Goal: Information Seeking & Learning: Learn about a topic

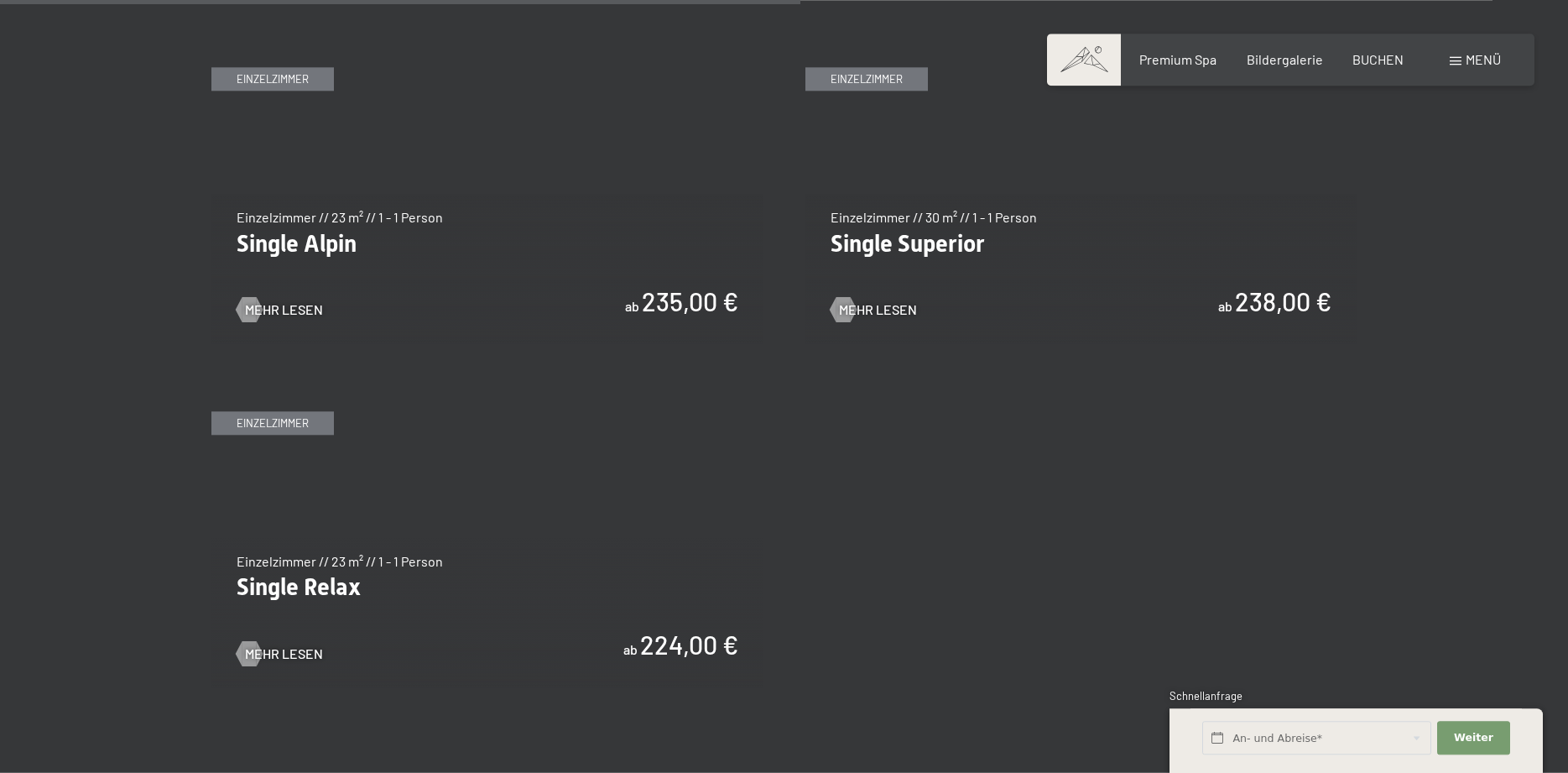
scroll to position [2737, 0]
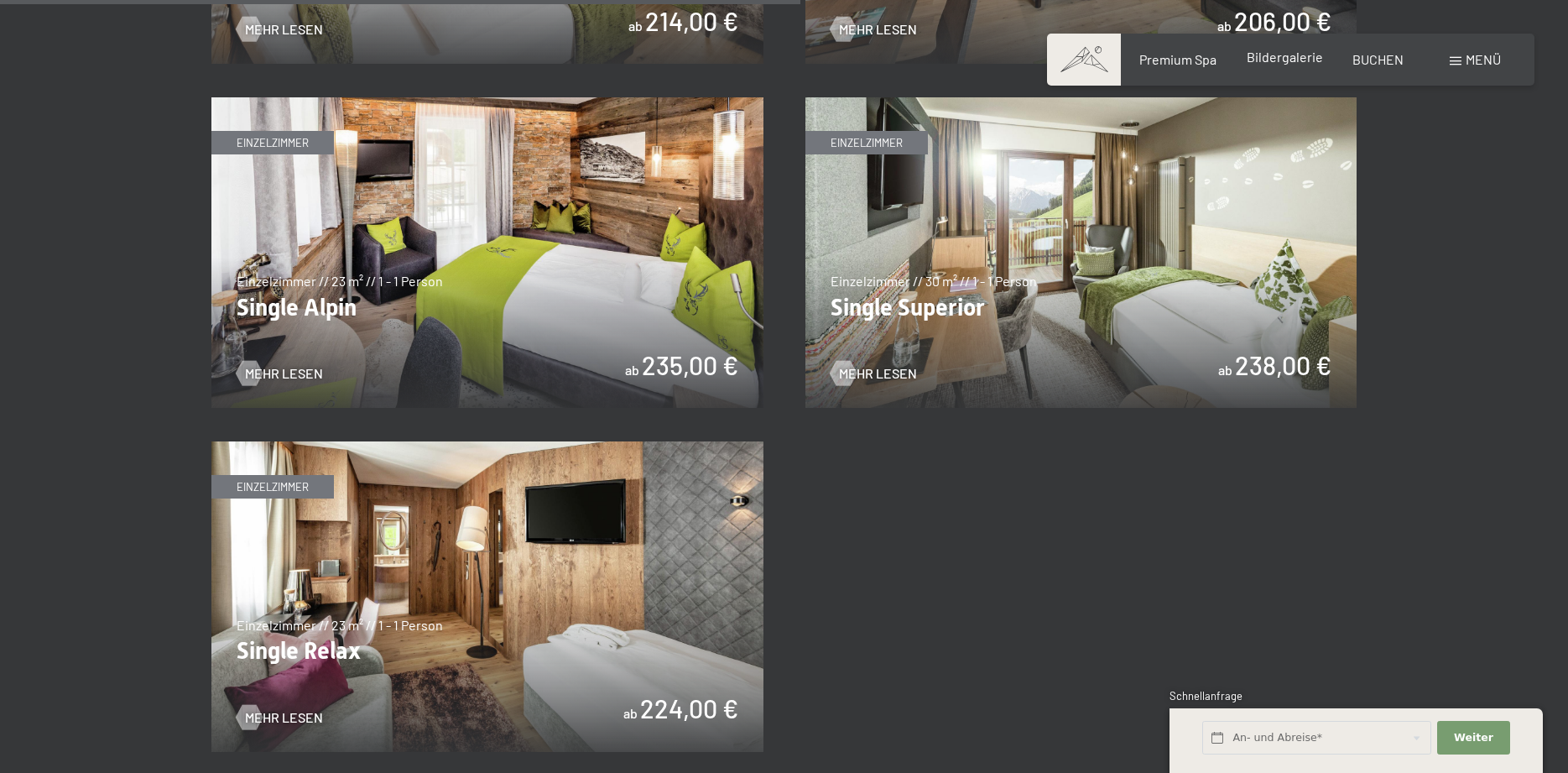
click at [1273, 55] on span "Bildergalerie" at bounding box center [1285, 56] width 76 height 16
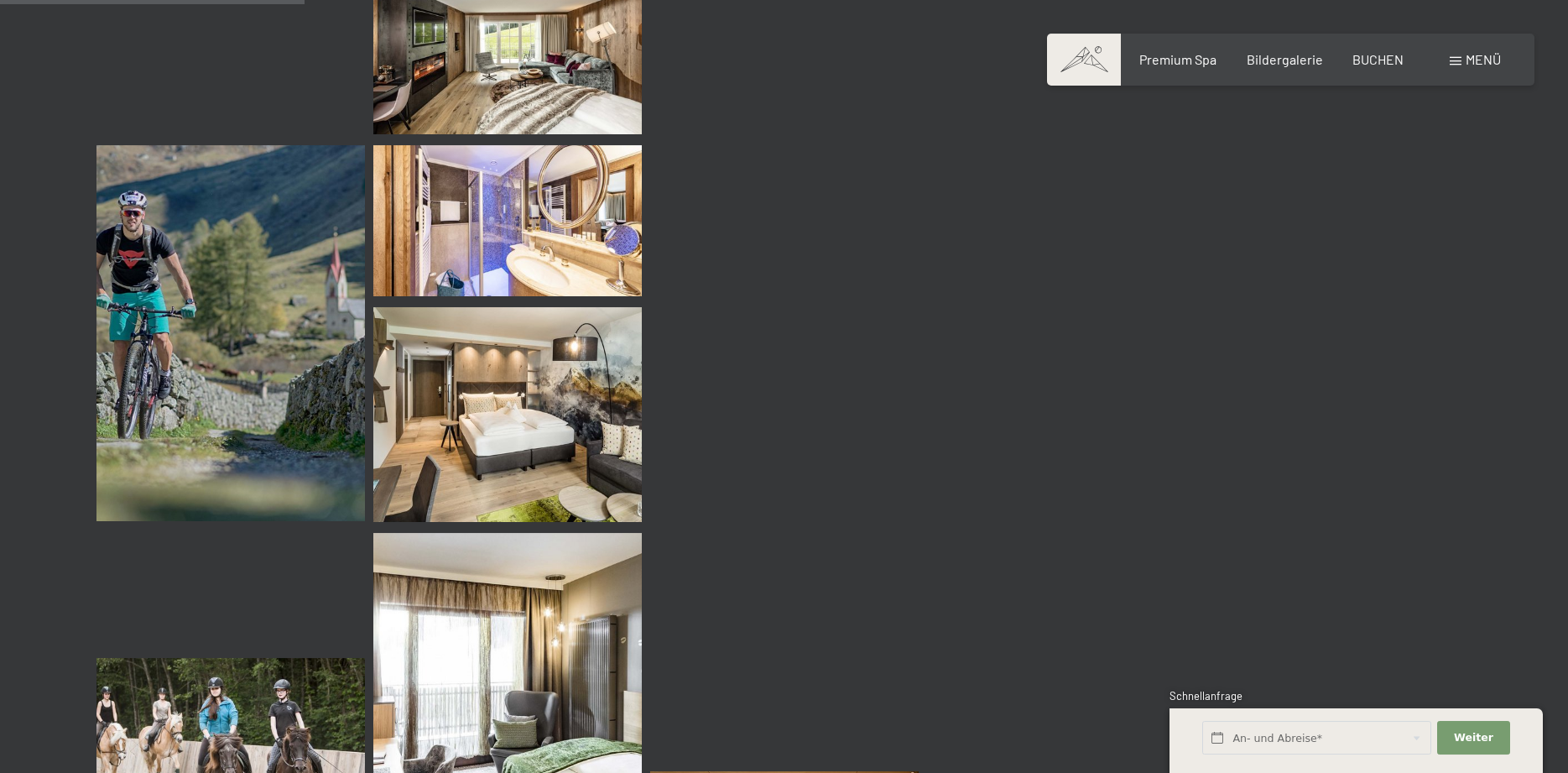
scroll to position [4193, 0]
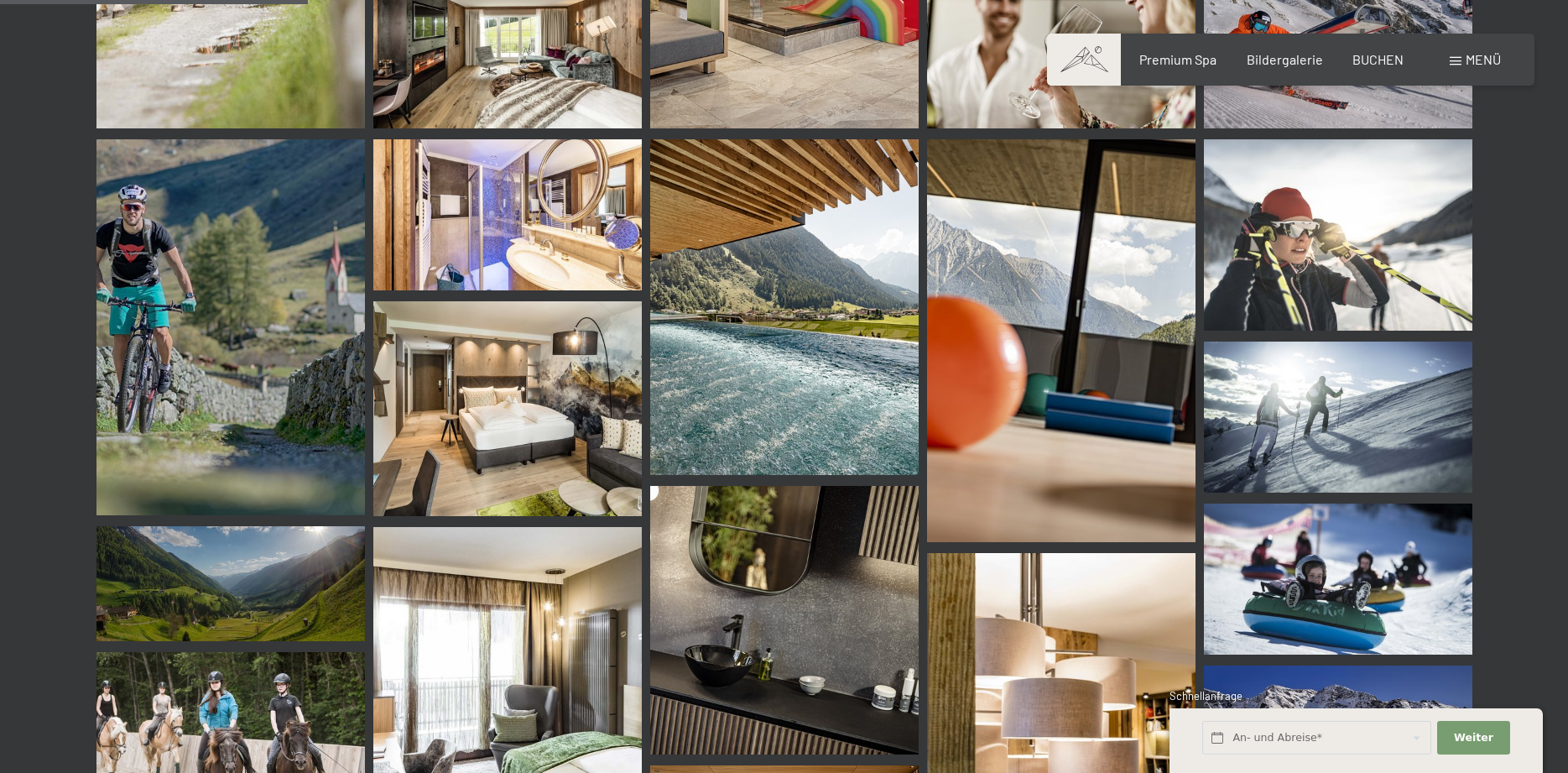
click at [821, 401] on img at bounding box center [784, 307] width 268 height 335
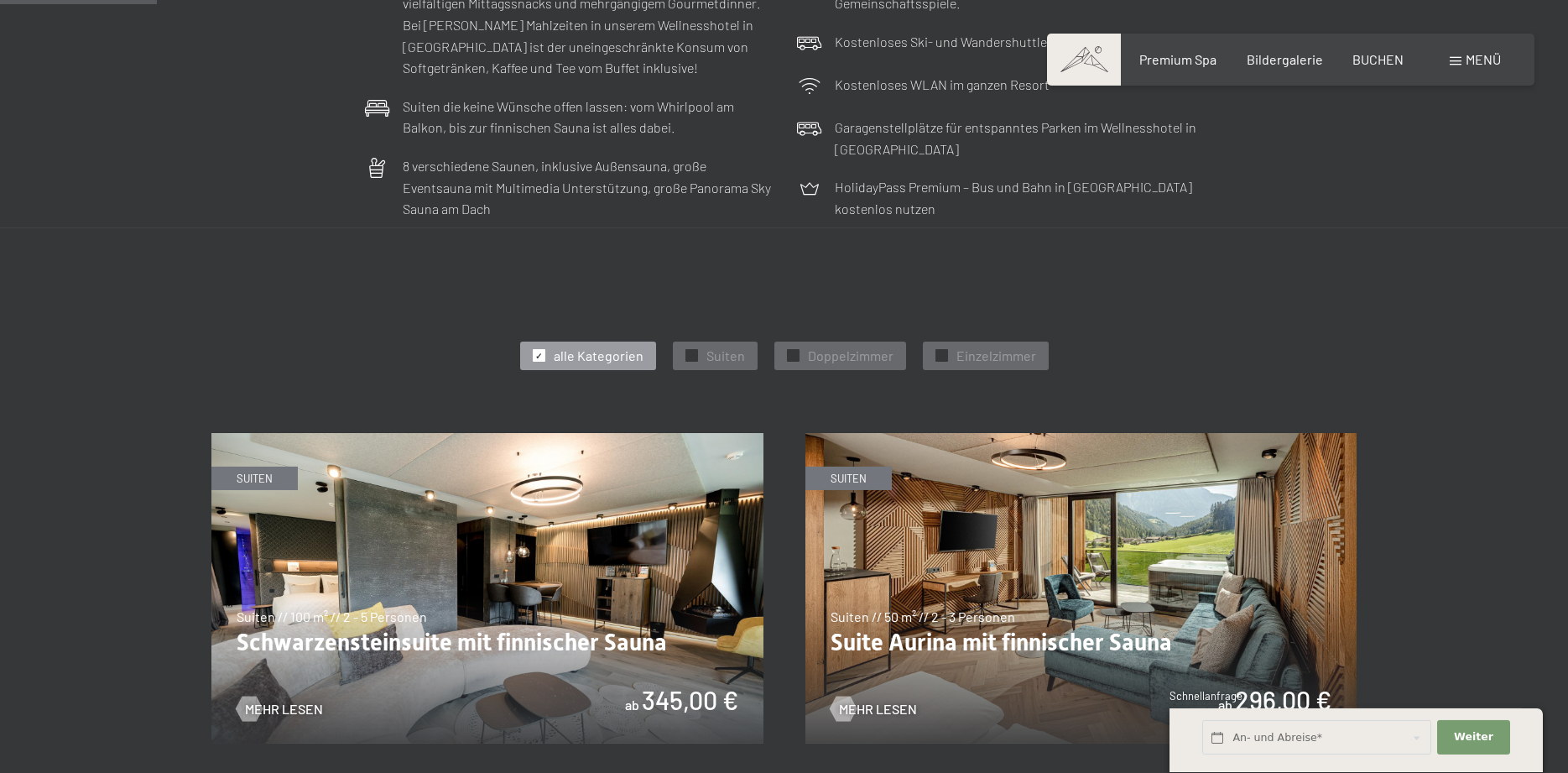
scroll to position [685, 0]
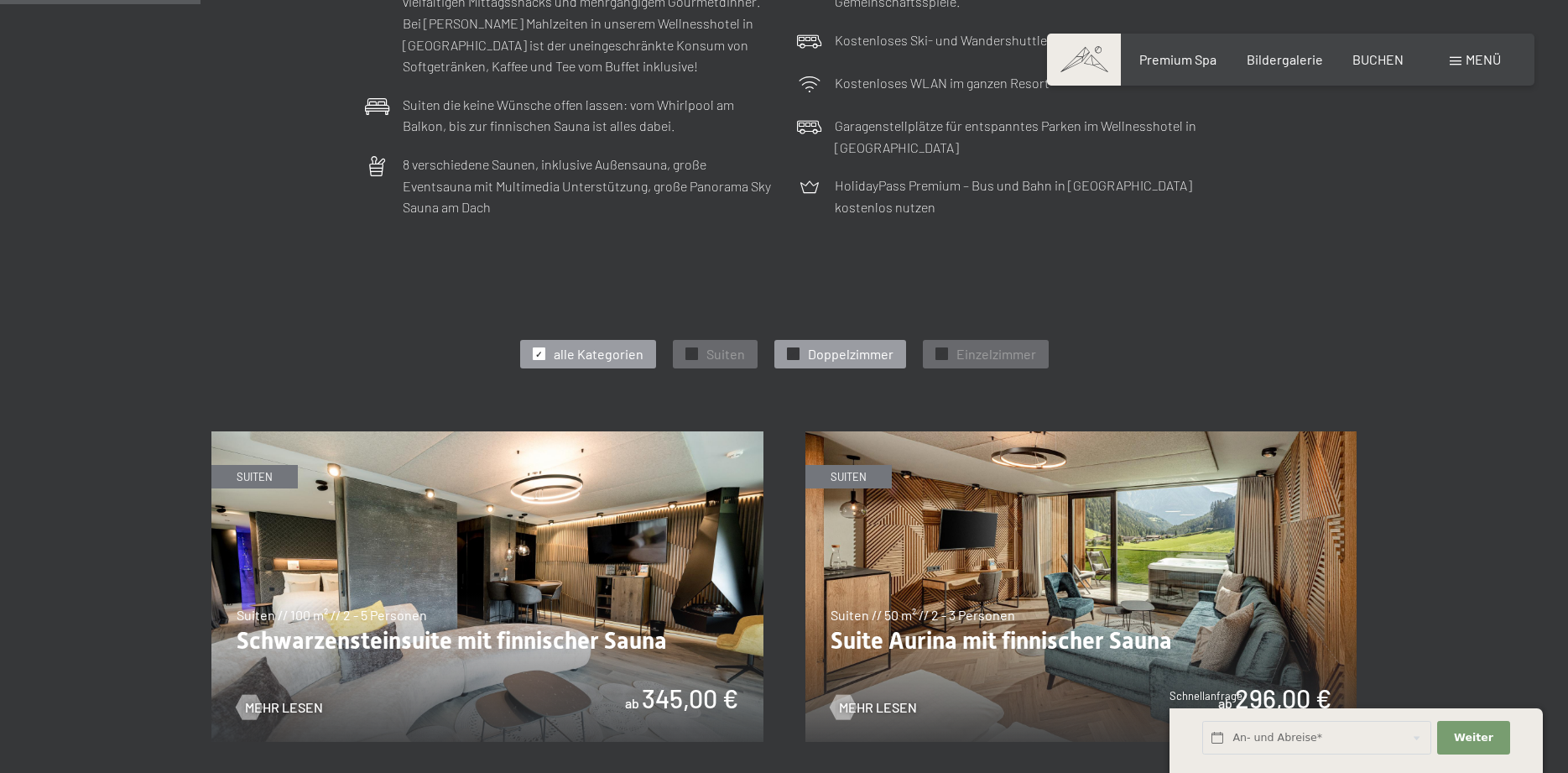
click at [852, 351] on span "Doppelzimmer" at bounding box center [850, 354] width 86 height 19
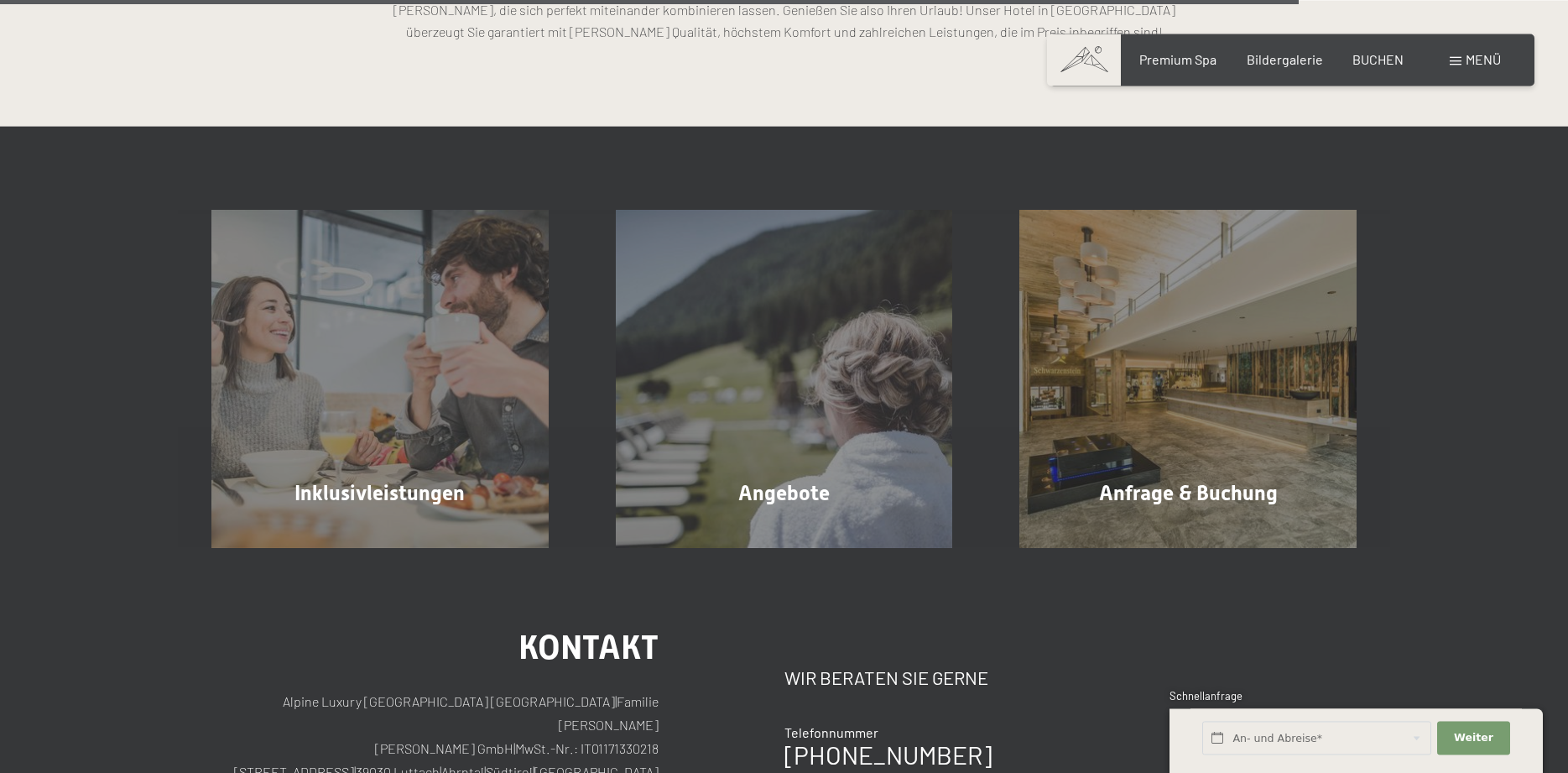
scroll to position [3167, 0]
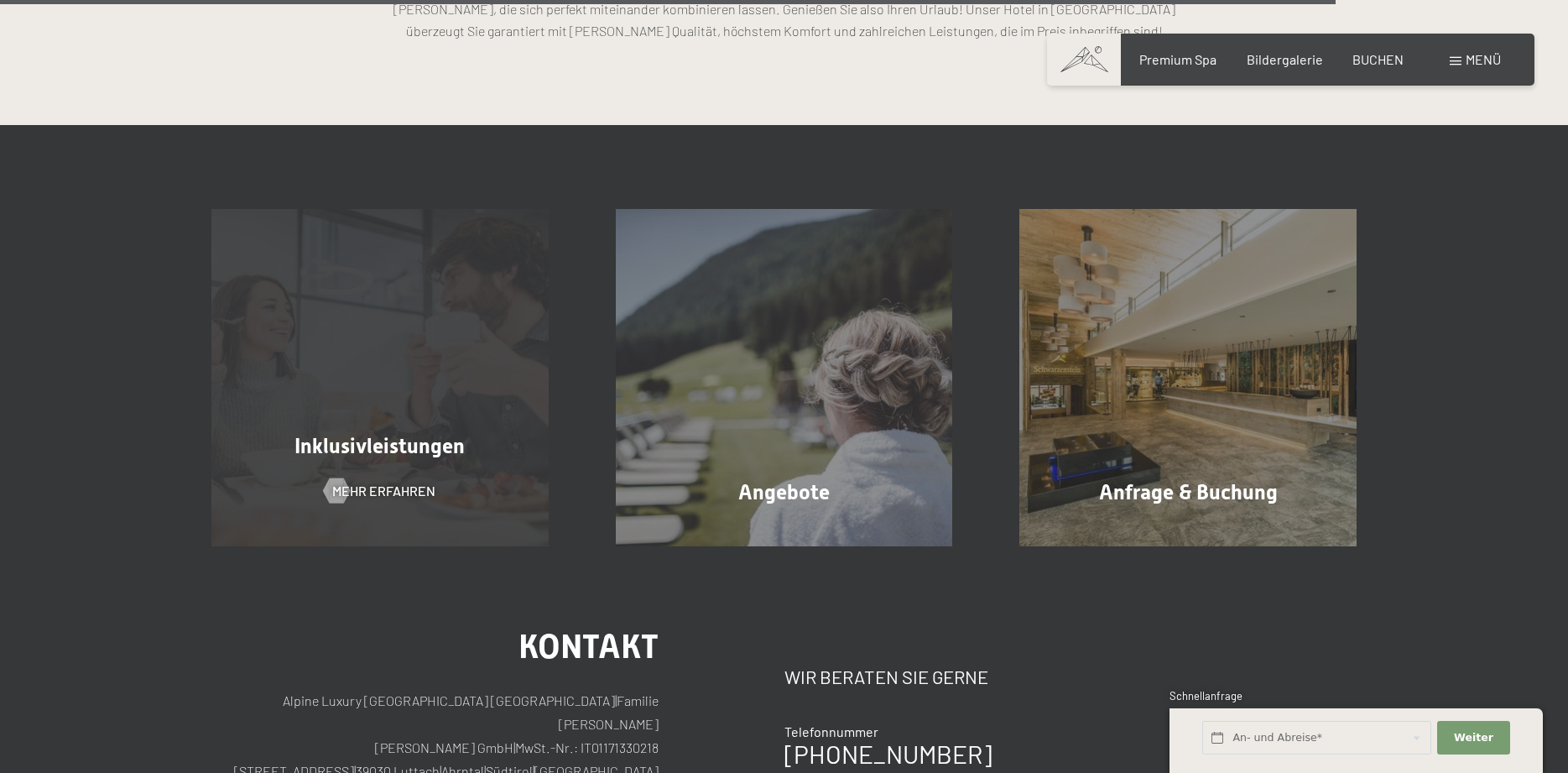
click at [460, 458] on div "Inklusivleistungen" at bounding box center [380, 446] width 404 height 30
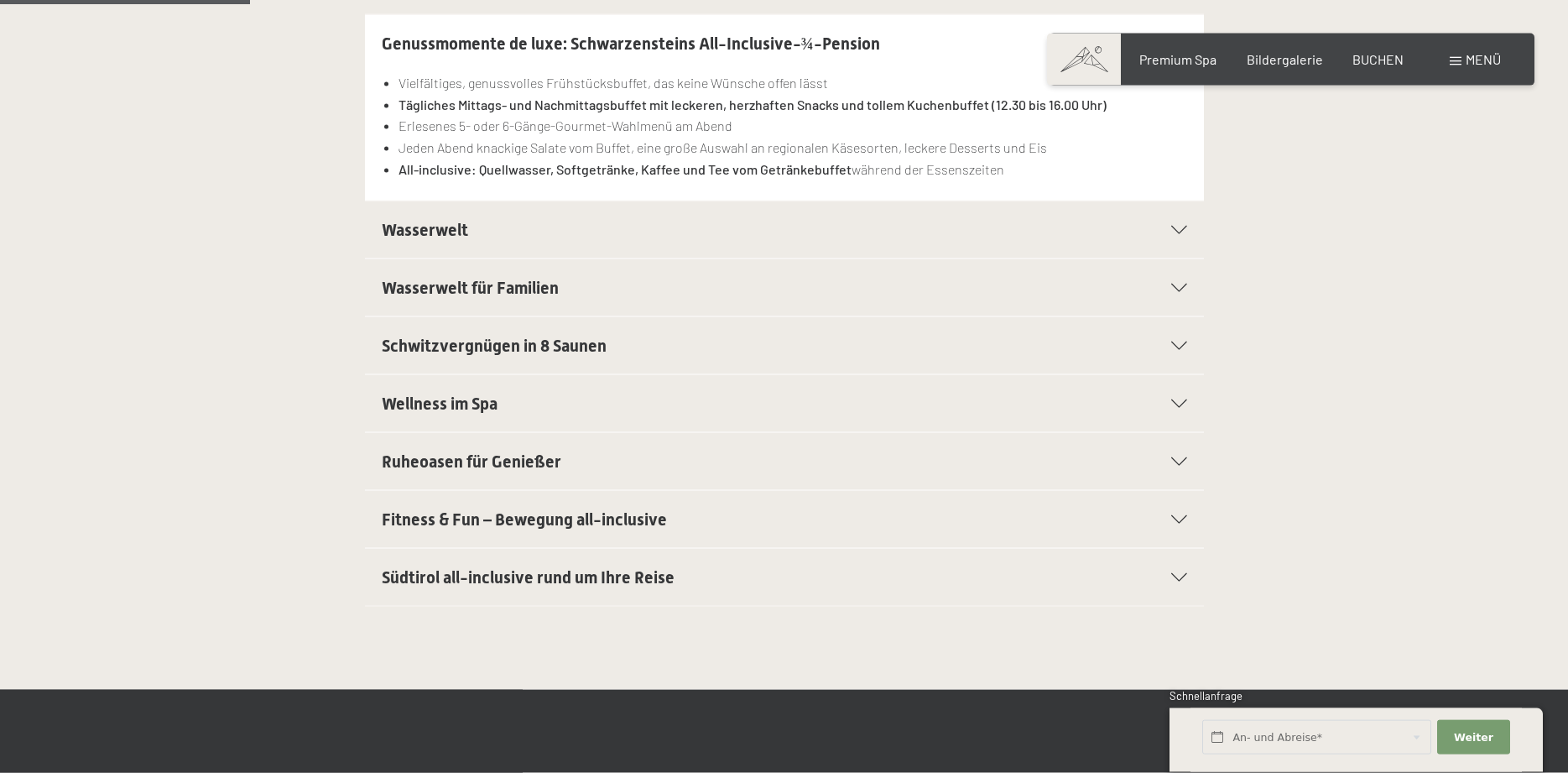
scroll to position [513, 0]
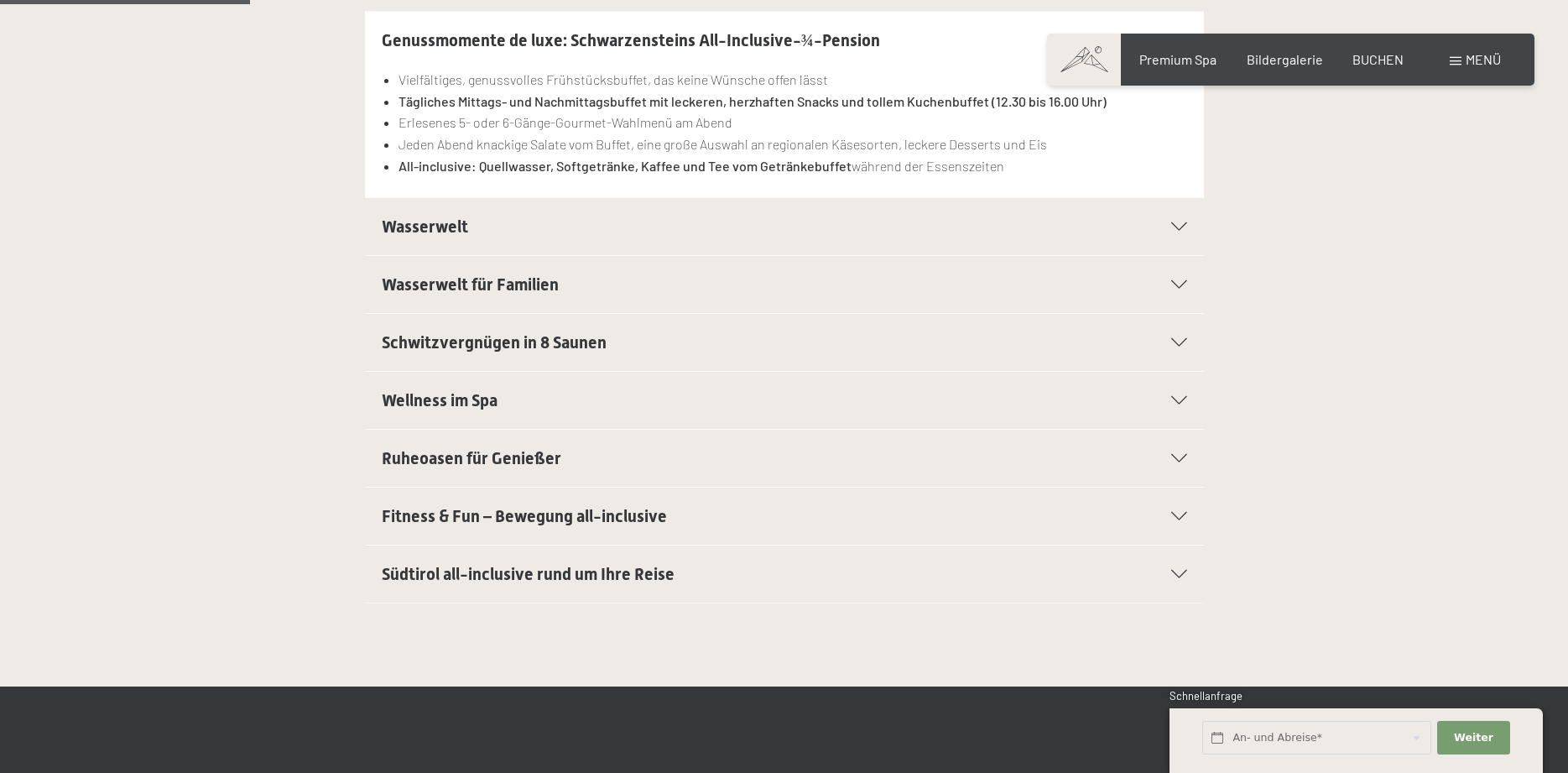
click at [1180, 520] on icon at bounding box center [1178, 515] width 16 height 8
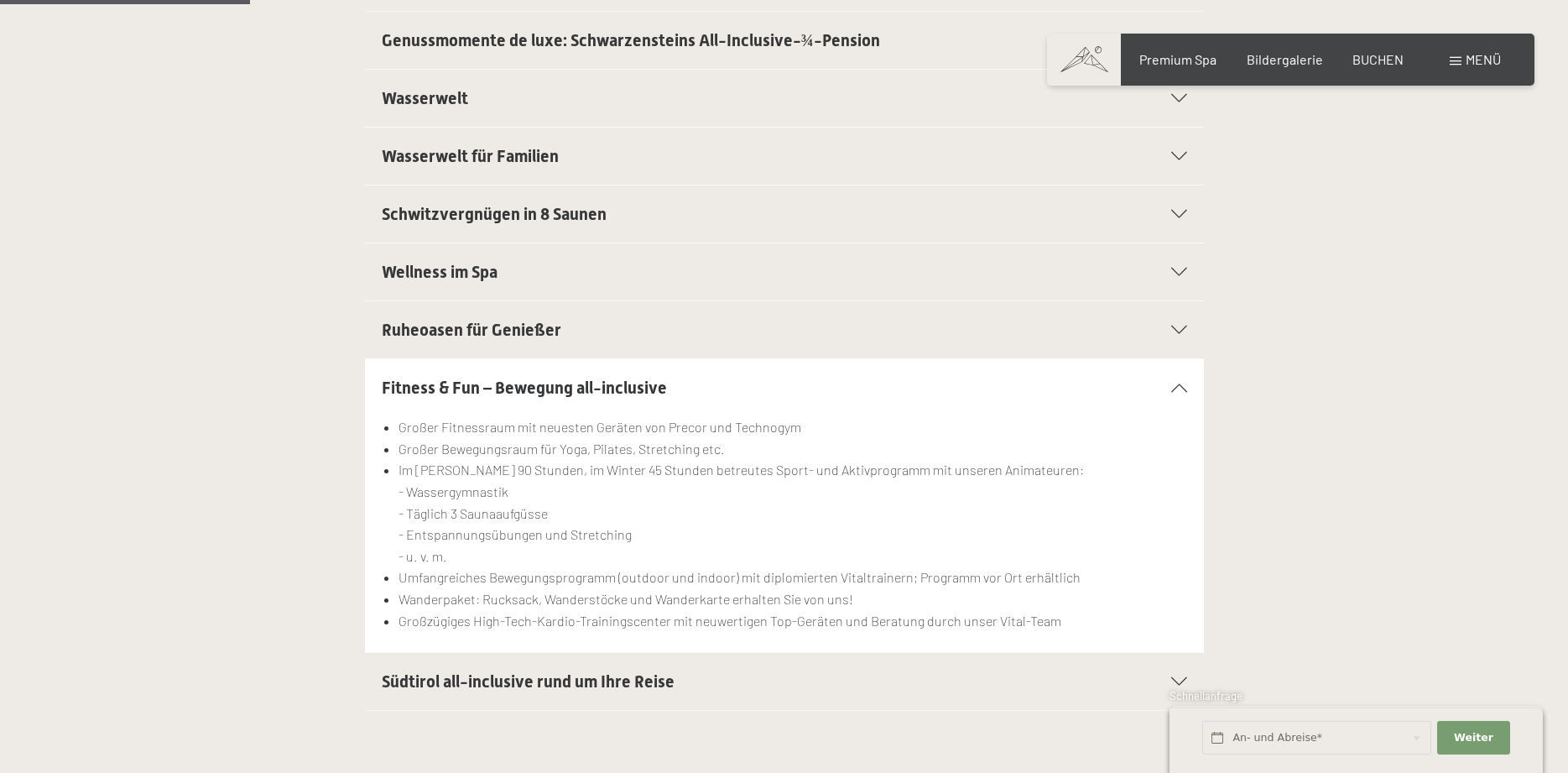
click at [1182, 94] on icon at bounding box center [1178, 98] width 16 height 8
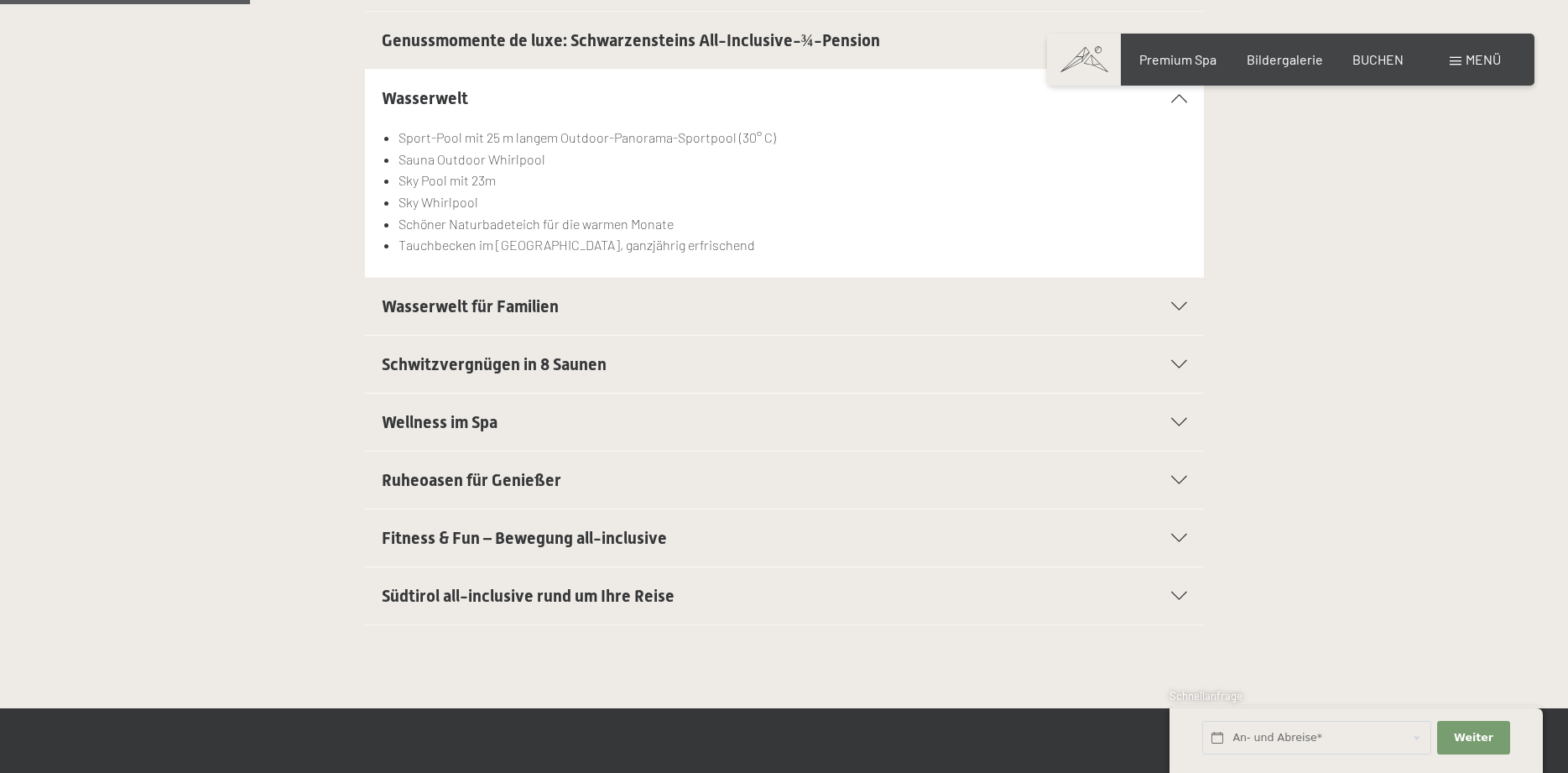
click at [1178, 596] on icon at bounding box center [1178, 595] width 16 height 8
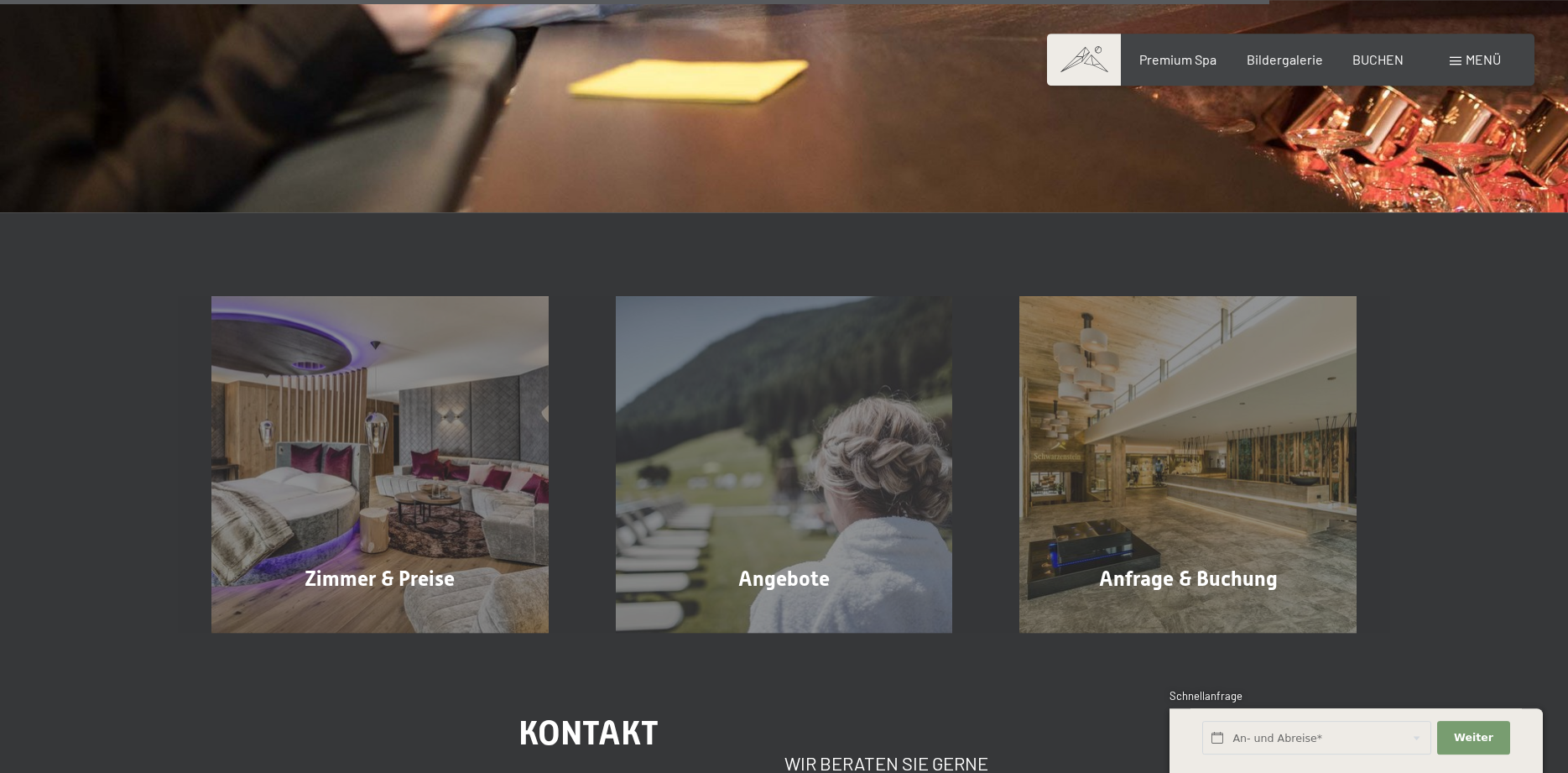
scroll to position [2652, 0]
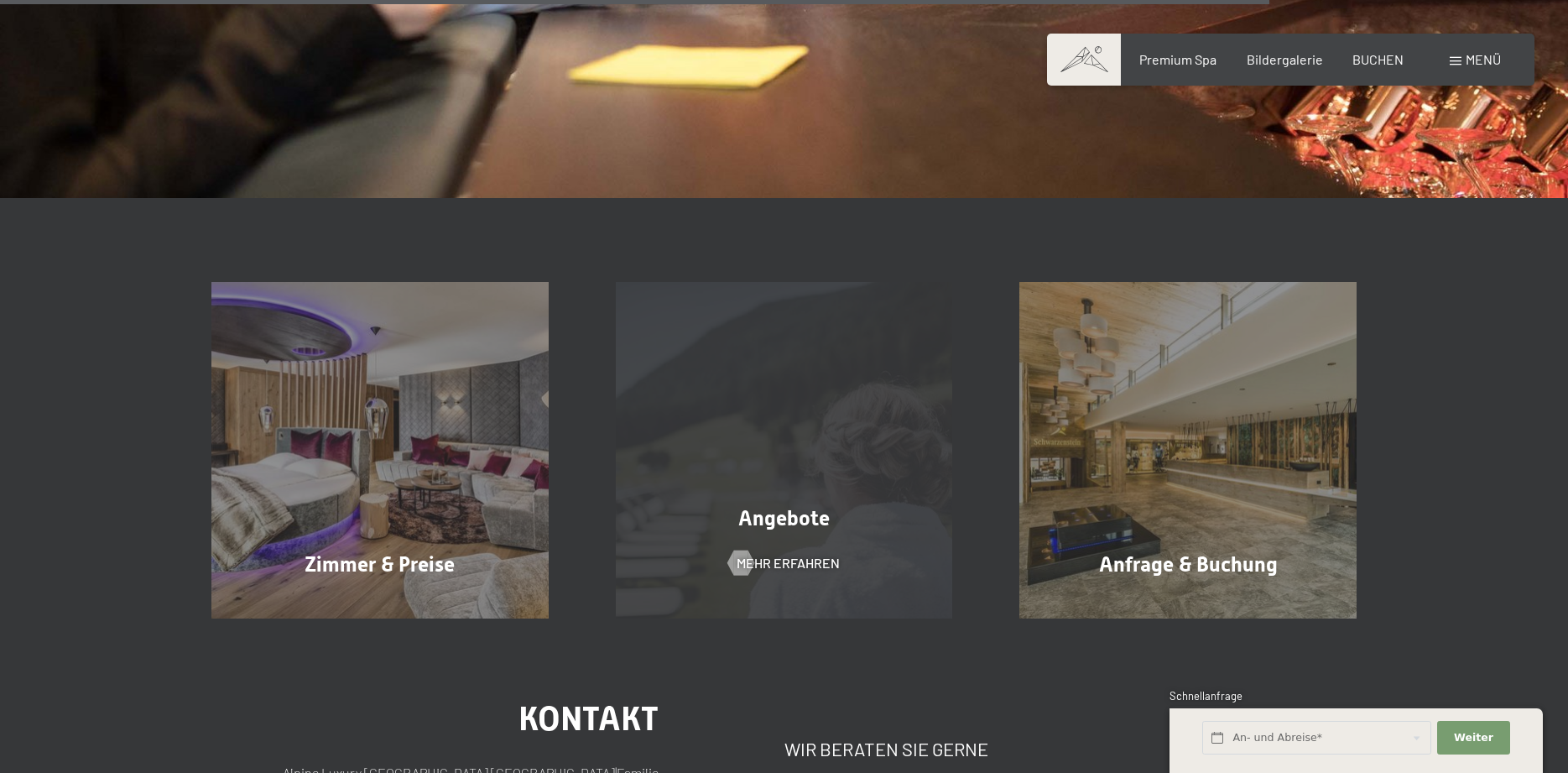
click at [854, 524] on div "Angebote" at bounding box center [784, 518] width 404 height 30
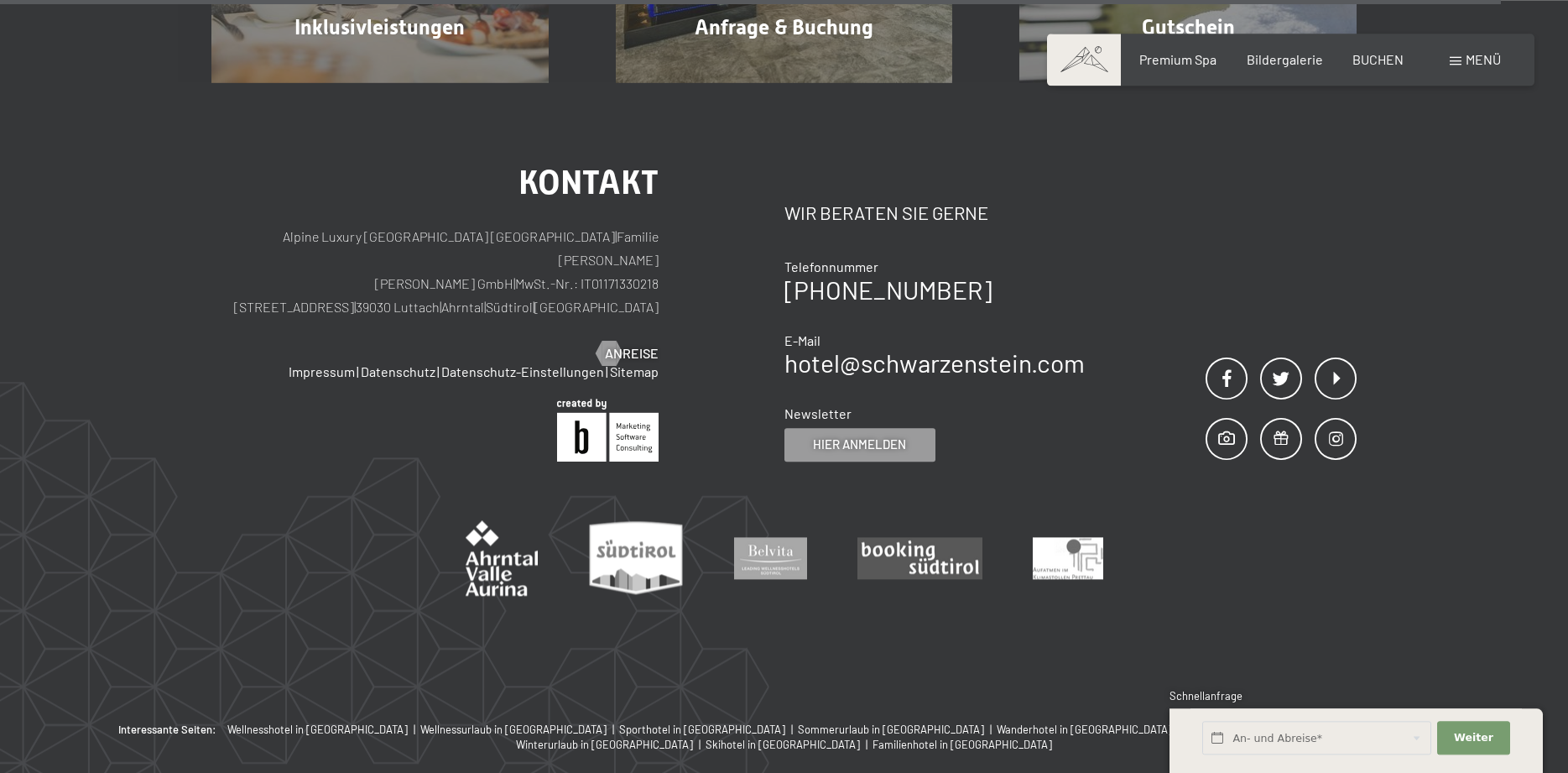
scroll to position [3337, 0]
